Goal: Transaction & Acquisition: Purchase product/service

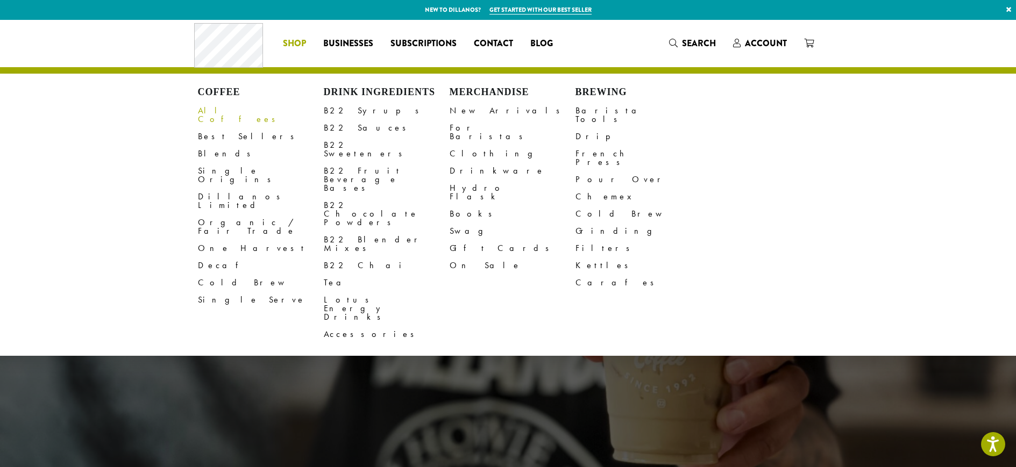
click at [212, 109] on link "All Coffees" at bounding box center [261, 115] width 126 height 26
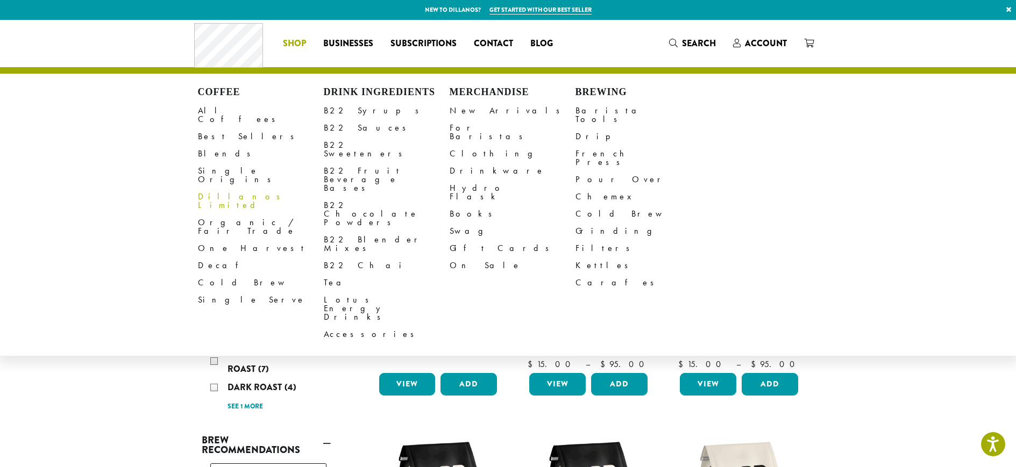
click at [200, 188] on link "Dillanos Limited" at bounding box center [261, 201] width 126 height 26
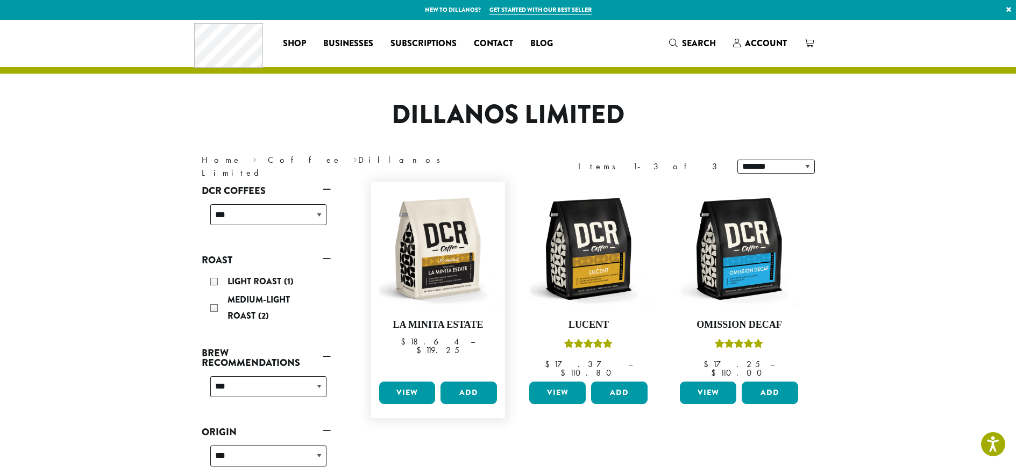
click at [402, 388] on link "View" at bounding box center [407, 393] width 56 height 23
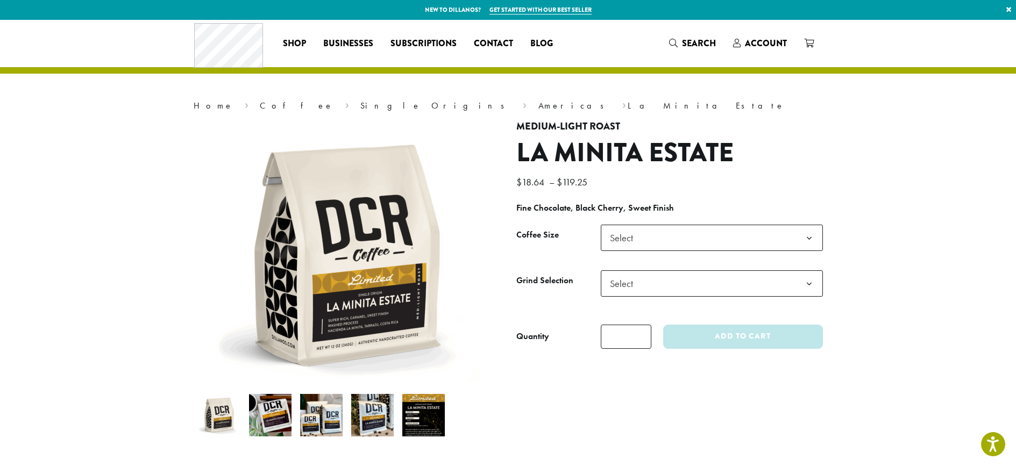
click at [672, 250] on span "Select" at bounding box center [712, 238] width 222 height 26
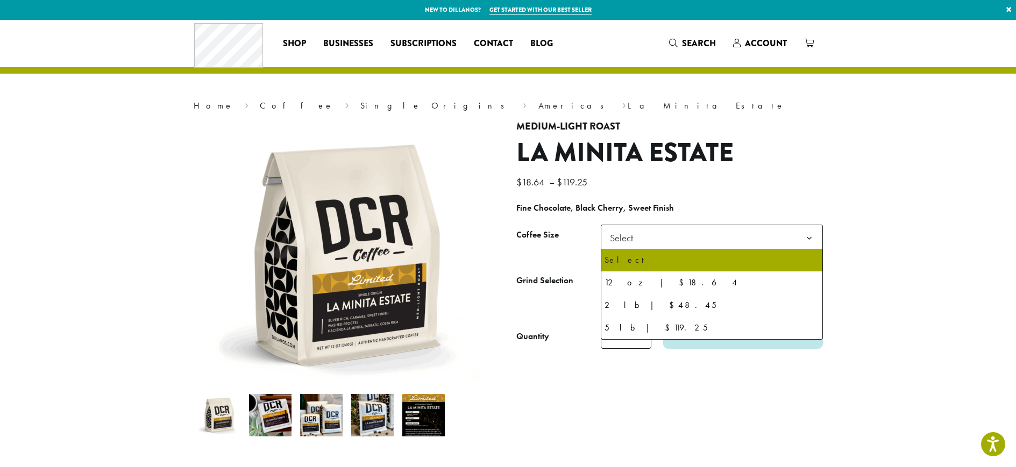
click at [671, 237] on span "Select" at bounding box center [712, 238] width 222 height 26
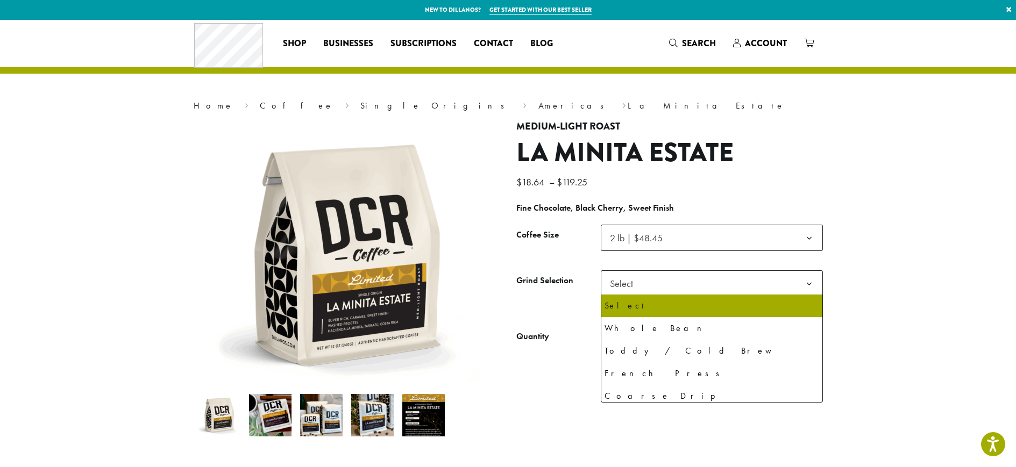
click at [719, 285] on span "Select" at bounding box center [712, 284] width 222 height 26
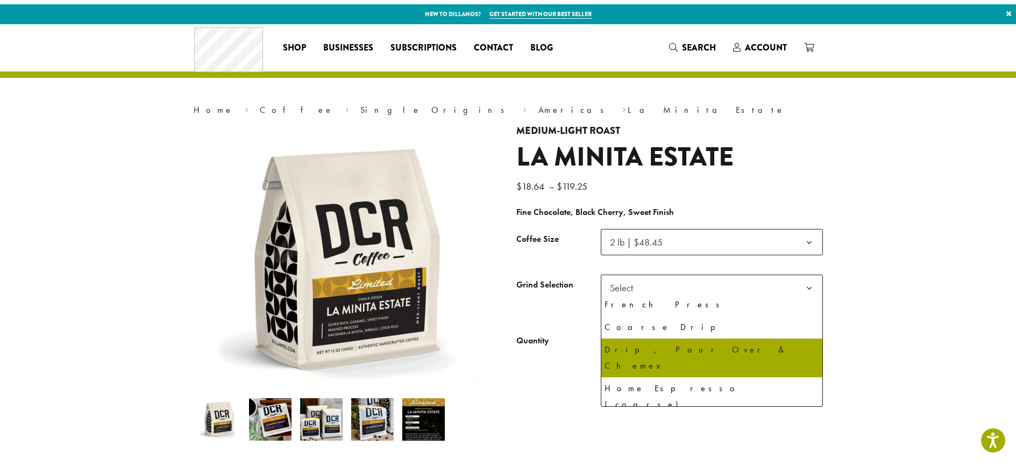
scroll to position [19, 0]
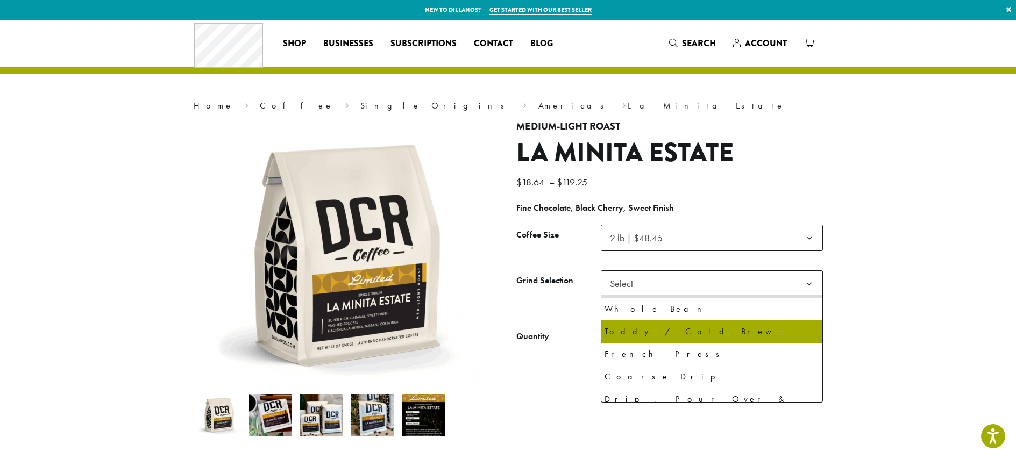
select select "**********"
